Goal: Task Accomplishment & Management: Use online tool/utility

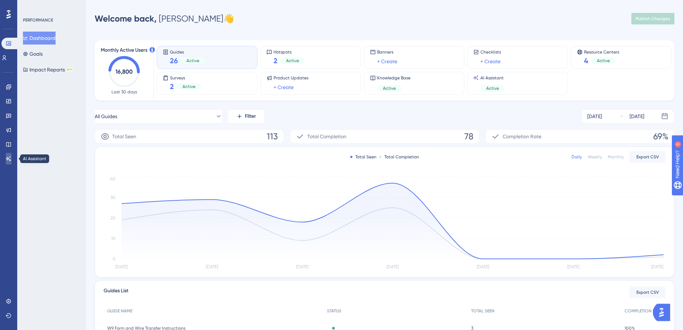
click at [6, 157] on link at bounding box center [9, 158] width 6 height 11
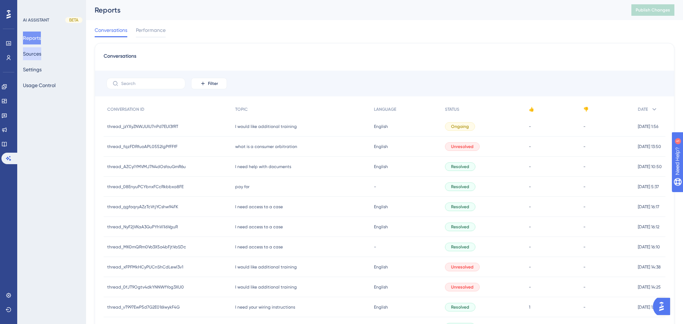
click at [37, 56] on button "Sources" at bounding box center [32, 53] width 18 height 13
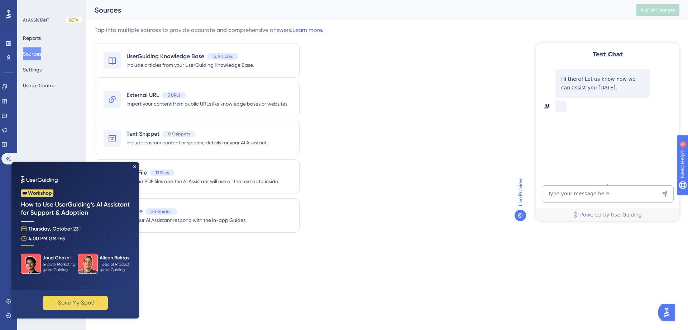
click at [136, 165] on img at bounding box center [75, 226] width 128 height 128
drag, startPoint x: 134, startPoint y: 166, endPoint x: 145, endPoint y: 329, distance: 162.8
click at [134, 166] on icon "Close Preview" at bounding box center [134, 166] width 3 height 3
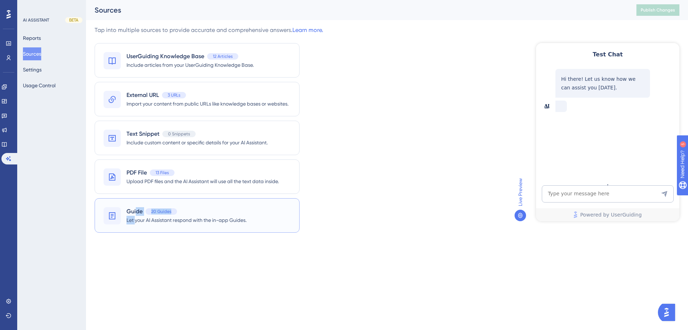
click at [135, 215] on div "Guide 20 Guides Let your AI Assistant respond with the in-app Guides." at bounding box center [187, 215] width 120 height 16
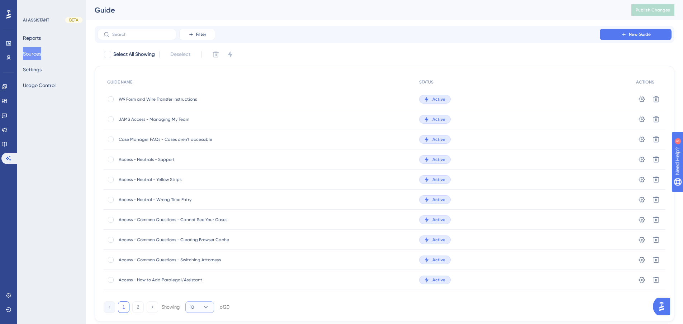
click at [197, 307] on button "10" at bounding box center [199, 307] width 29 height 11
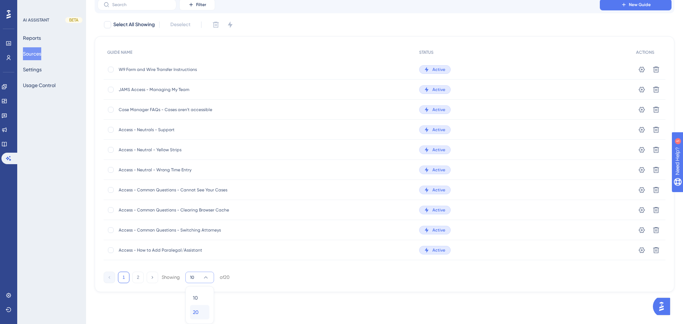
click at [203, 310] on div "20 20" at bounding box center [200, 312] width 14 height 14
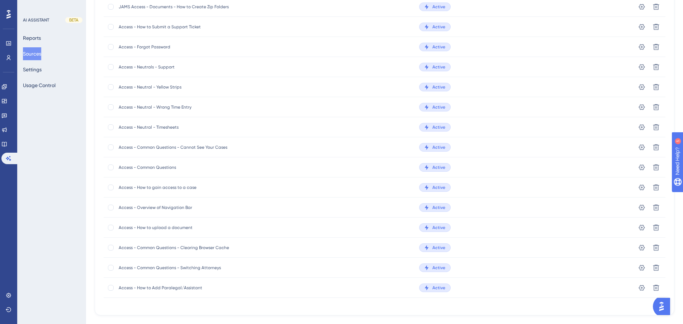
scroll to position [207, 0]
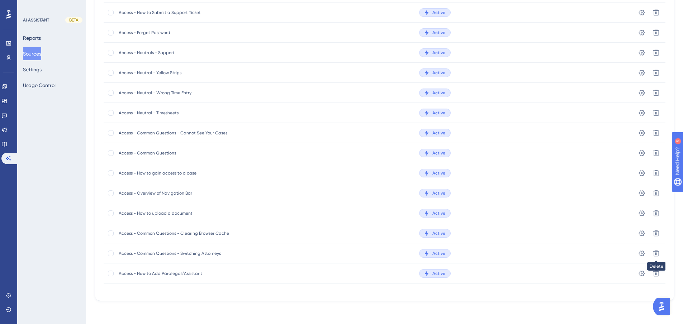
drag, startPoint x: 32, startPoint y: 49, endPoint x: 36, endPoint y: 45, distance: 5.6
click at [32, 49] on button "Sources" at bounding box center [32, 53] width 18 height 13
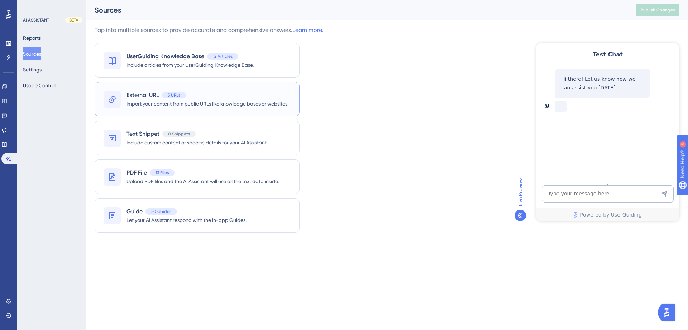
click at [146, 100] on span "Import your content from public URLs like knowledge bases or websites." at bounding box center [208, 103] width 162 height 9
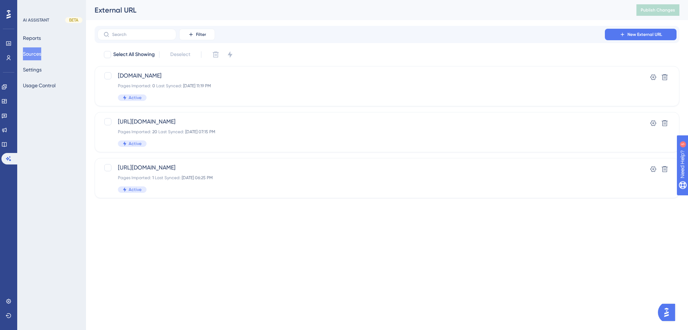
click at [39, 55] on button "Sources" at bounding box center [32, 53] width 18 height 13
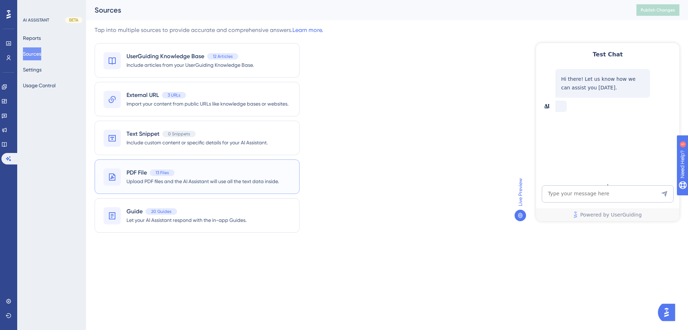
click at [142, 176] on span "PDF File" at bounding box center [137, 172] width 20 height 9
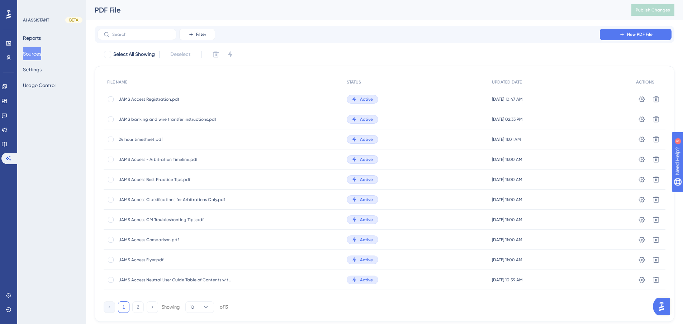
click at [157, 177] on span "JAMS Access Best Practice Tips.pdf" at bounding box center [176, 180] width 115 height 6
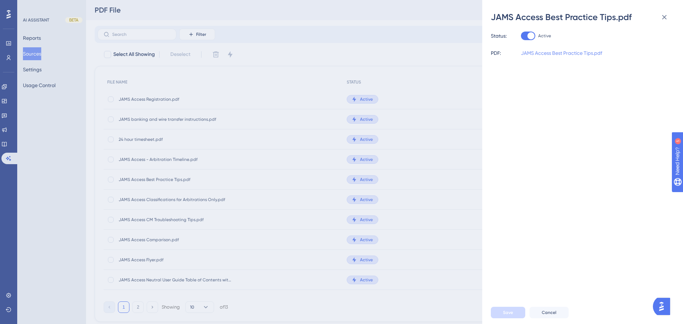
click at [564, 52] on link "JAMS Access Best Practice Tips.pdf" at bounding box center [561, 53] width 81 height 9
click at [452, 152] on div "JAMS Access Best Practice Tips.pdf Status: Active PDF: JAMS Access Best Practic…" at bounding box center [341, 162] width 683 height 324
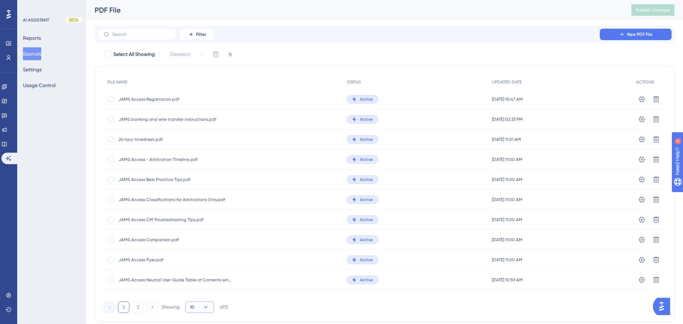
click at [210, 306] on button "10" at bounding box center [199, 307] width 29 height 11
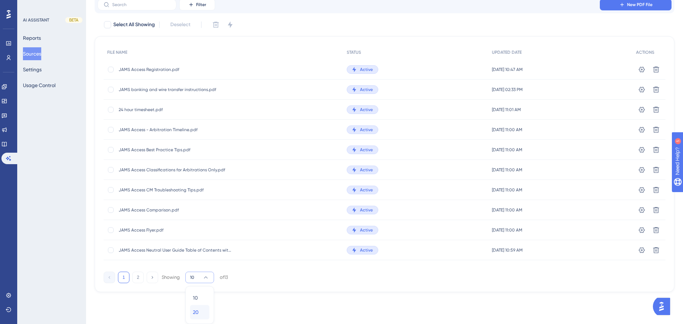
click at [199, 314] on div "20 20" at bounding box center [200, 312] width 14 height 14
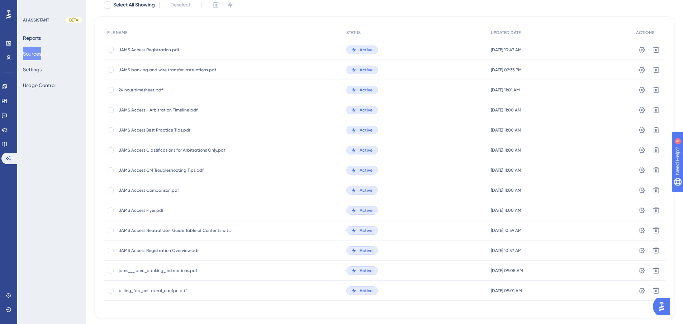
scroll to position [67, 0]
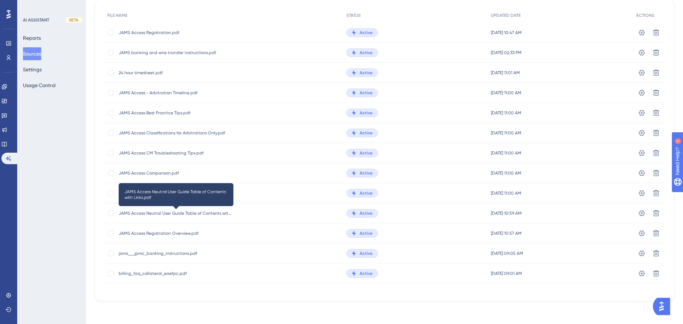
click at [159, 213] on span "JAMS Access Neutral User Guide Table of Contents with Links.pdf" at bounding box center [176, 213] width 115 height 6
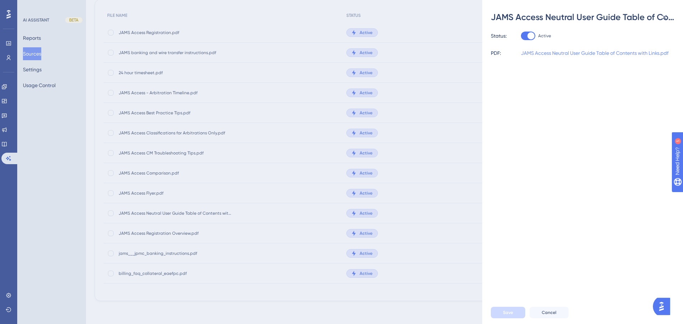
click at [542, 56] on link "JAMS Access Neutral User Guide Table of Contents with Links.pdf" at bounding box center [595, 53] width 148 height 9
